Goal: Information Seeking & Learning: Learn about a topic

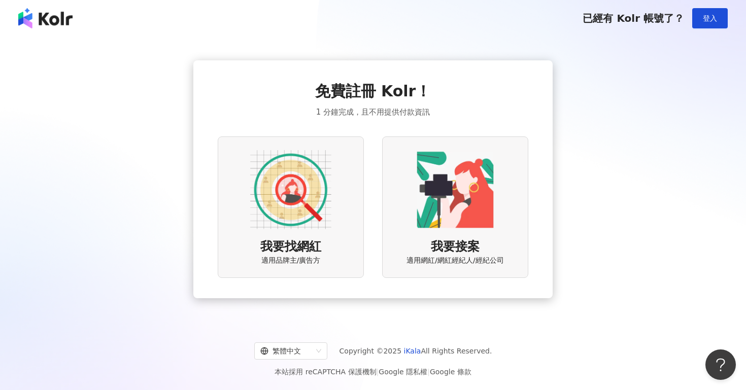
click at [303, 164] on img at bounding box center [290, 189] width 81 height 81
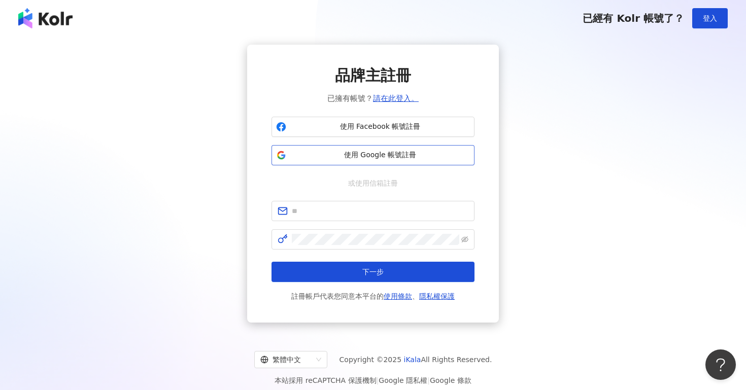
click at [372, 160] on button "使用 Google 帳號註冊" at bounding box center [373, 155] width 203 height 20
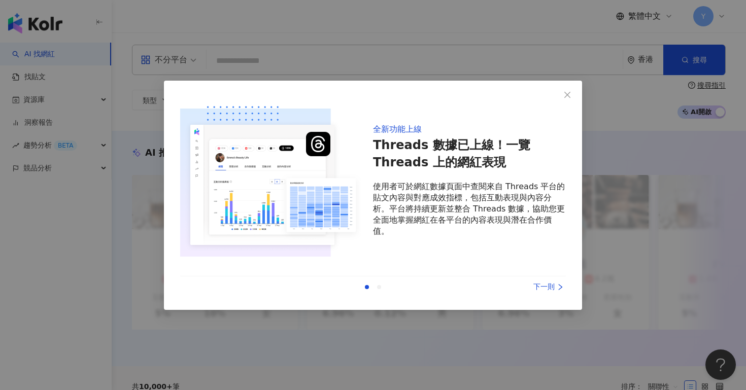
click at [552, 288] on div "下一則" at bounding box center [528, 287] width 76 height 11
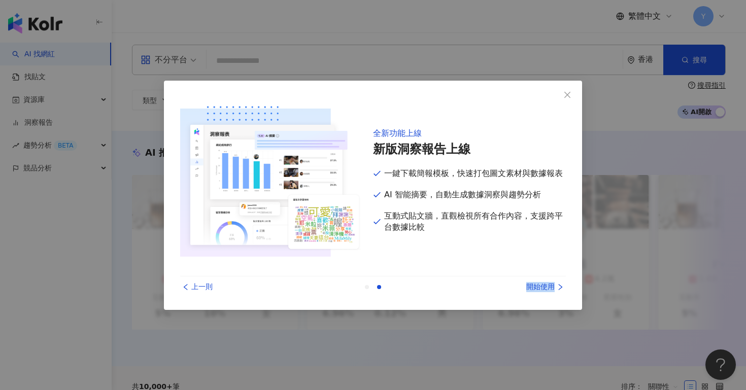
click at [552, 288] on div "開始使用" at bounding box center [528, 287] width 76 height 11
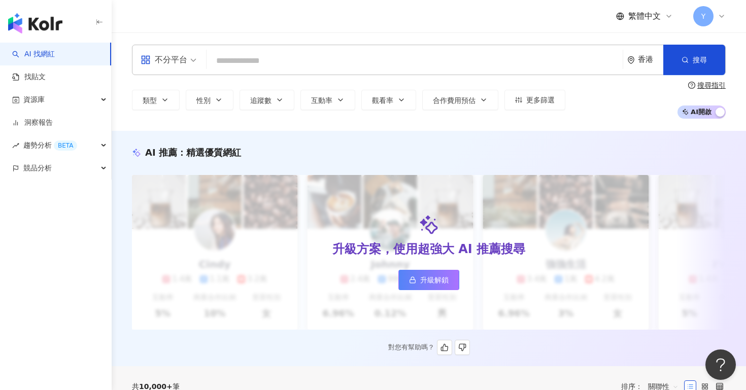
click at [552, 284] on div "升級方案，使用超強大 AI 推薦搜尋 升級解鎖" at bounding box center [429, 252] width 594 height 155
click at [268, 74] on div "不分平台 香港 搜尋" at bounding box center [429, 60] width 594 height 30
click at [273, 63] on input "search" at bounding box center [415, 60] width 408 height 19
paste input "**********"
type input "**********"
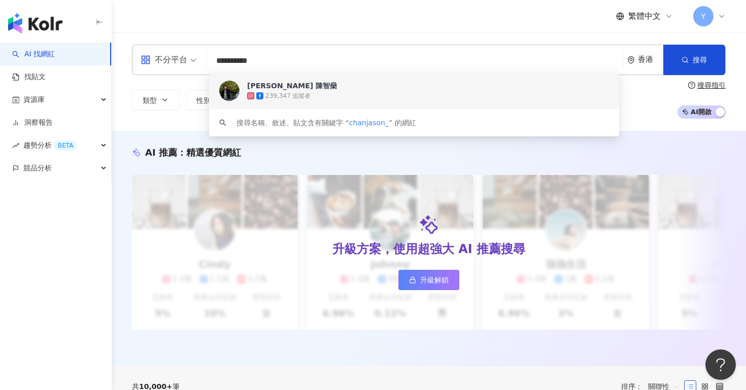
click at [333, 92] on div "239,347 追蹤者" at bounding box center [428, 96] width 362 height 10
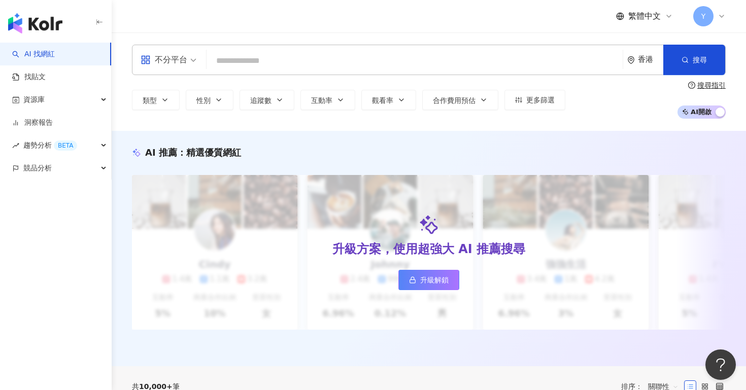
click at [618, 9] on div "繁體中文 Y" at bounding box center [671, 16] width 110 height 20
